Goal: Task Accomplishment & Management: Manage account settings

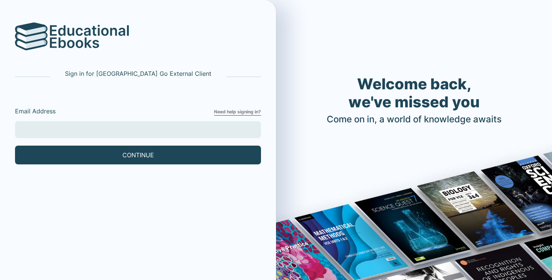
type input "[EMAIL_ADDRESS][DOMAIN_NAME]"
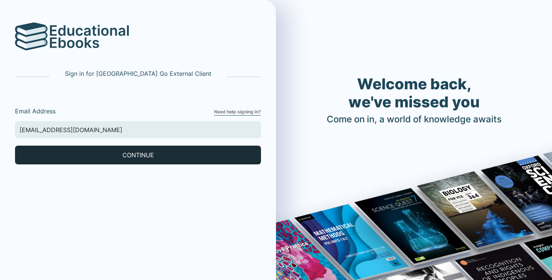
click at [68, 152] on button "CONTINUE" at bounding box center [138, 155] width 246 height 19
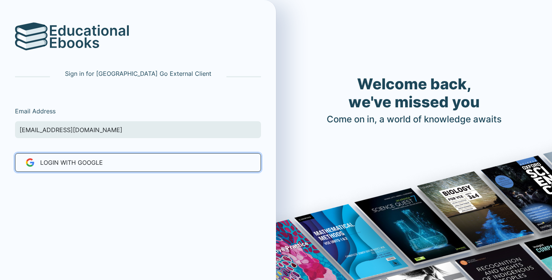
click at [71, 162] on span "LOGIN WITH Google" at bounding box center [71, 162] width 63 height 9
click at [71, 161] on span "LOGIN WITH Google" at bounding box center [71, 162] width 63 height 9
